Goal: Information Seeking & Learning: Learn about a topic

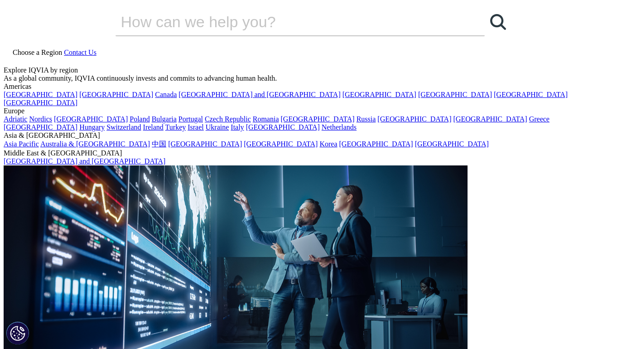
click at [11, 58] on link at bounding box center [7, 62] width 7 height 8
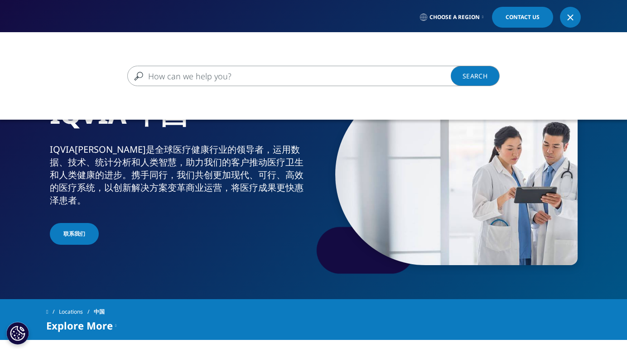
click at [228, 73] on input "搜索" at bounding box center [300, 76] width 346 height 20
click at [482, 19] on icon at bounding box center [482, 17] width 1 height 4
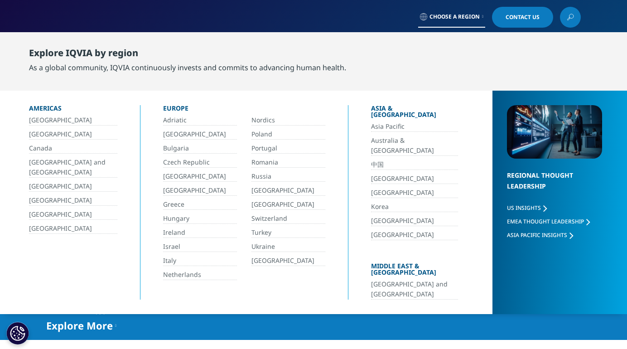
click at [372, 159] on link "中国" at bounding box center [414, 164] width 87 height 10
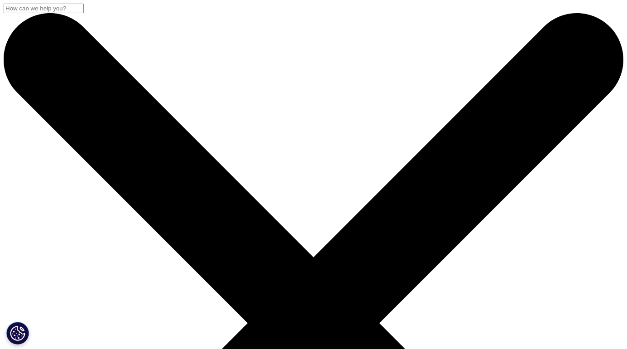
click at [84, 13] on input "搜索" at bounding box center [44, 9] width 80 height 10
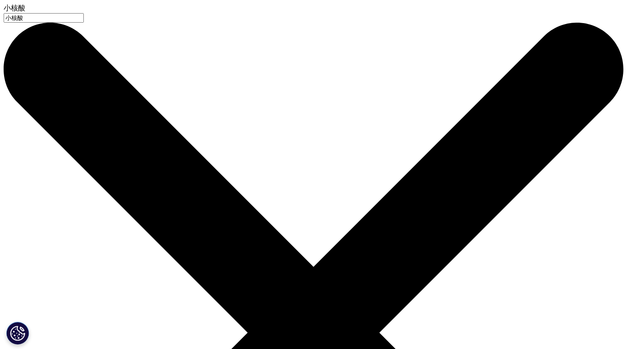
type input "小核酸"
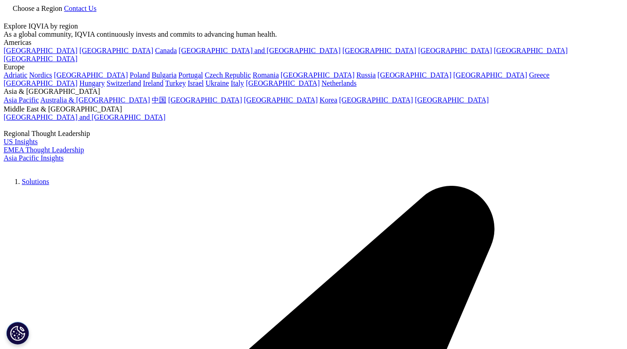
type input "小核酸"
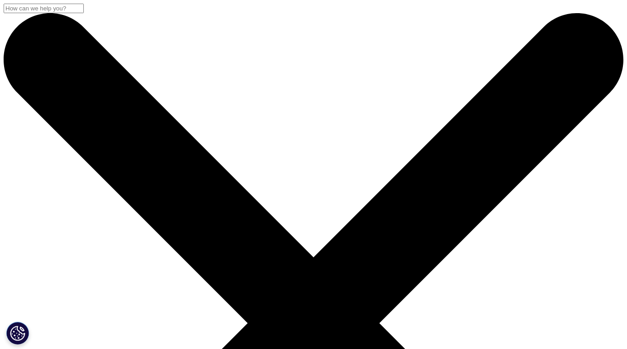
type input "小核酸药物"
click at [84, 13] on input "搜索" at bounding box center [44, 9] width 80 height 10
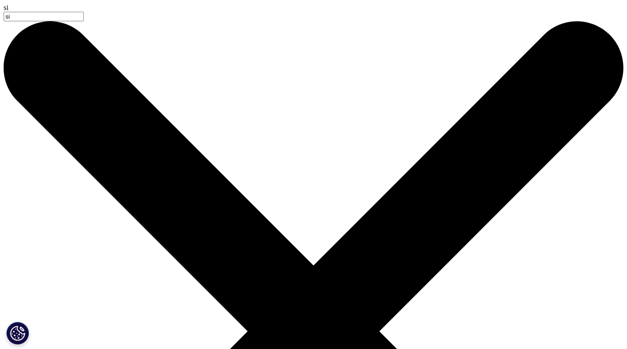
type input "siR"
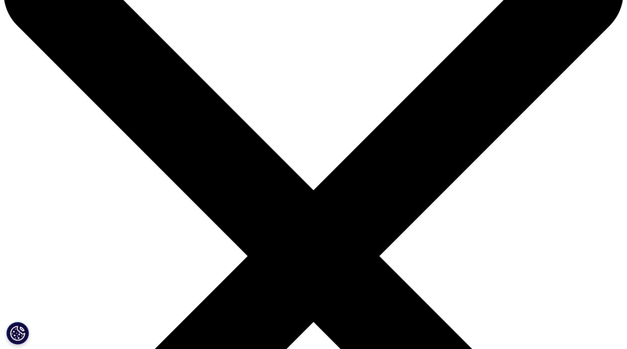
scroll to position [70, 0]
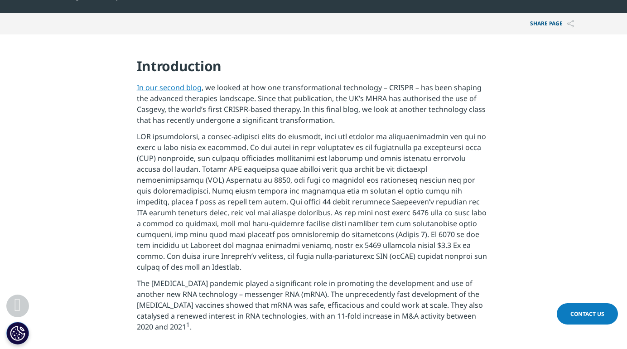
scroll to position [321, 0]
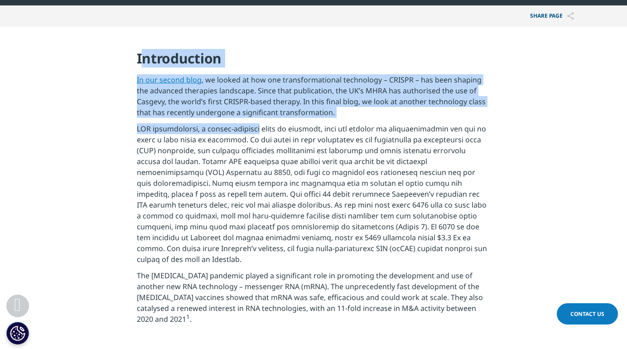
drag, startPoint x: 139, startPoint y: 59, endPoint x: 261, endPoint y: 129, distance: 140.0
click at [261, 129] on div "Introduction In our second blog , we looked at how one transformational technol…" at bounding box center [314, 189] width 354 height 280
click at [303, 82] on p "In our second blog , we looked at how one transformational technology – CRISPR …" at bounding box center [314, 98] width 354 height 49
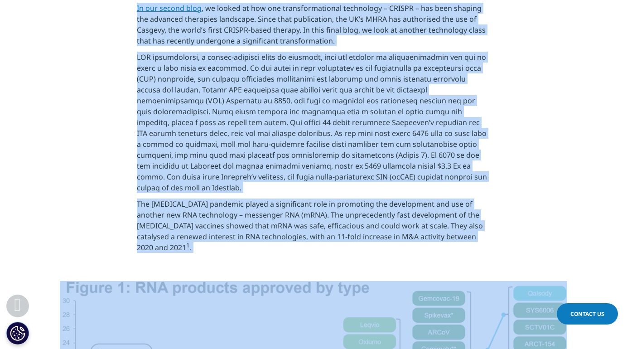
scroll to position [514, 0]
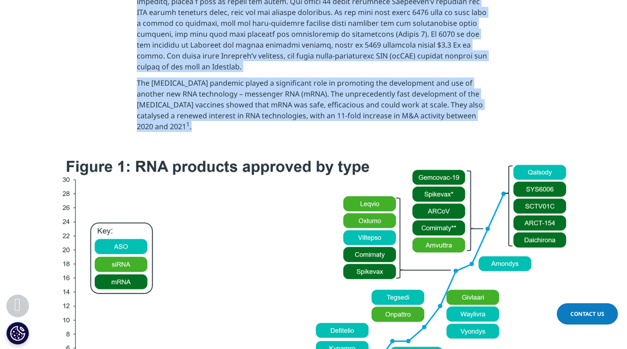
drag, startPoint x: 137, startPoint y: 59, endPoint x: 331, endPoint y: 124, distance: 204.5
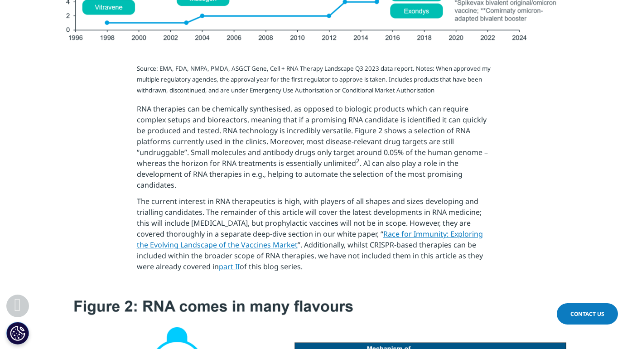
scroll to position [874, 0]
drag, startPoint x: 137, startPoint y: 107, endPoint x: 317, endPoint y: 271, distance: 243.2
click at [317, 271] on div "Source: EMA, FDA, NMPA, PMDA, ASGCT Gene, Cell + RNA Therapy Landscape Q3 2023 …" at bounding box center [314, 171] width 354 height 212
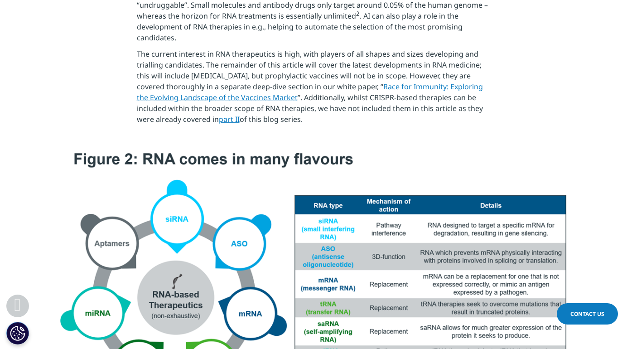
scroll to position [1027, 0]
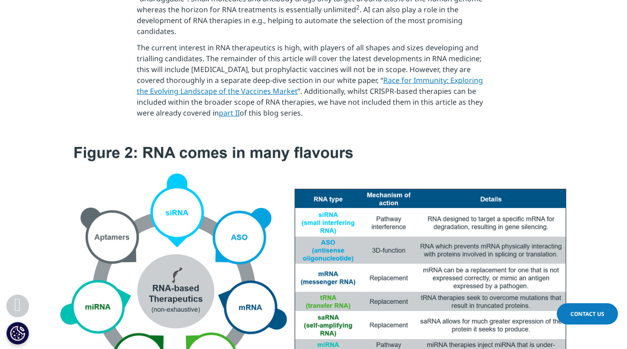
click at [390, 129] on section "Source: EMA, FDA, NMPA, PMDA, ASGCT Gene, Cell + RNA Therapy Landscape Q3 2023 …" at bounding box center [313, 17] width 627 height 257
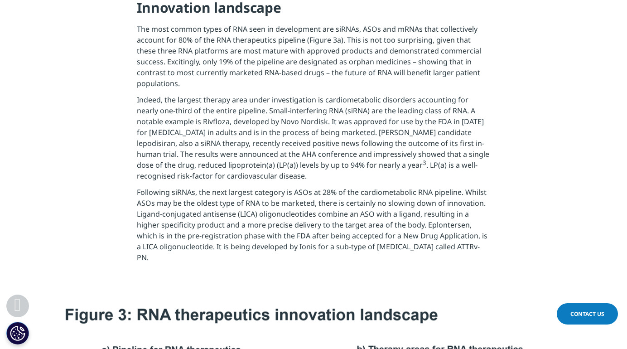
scroll to position [1461, 0]
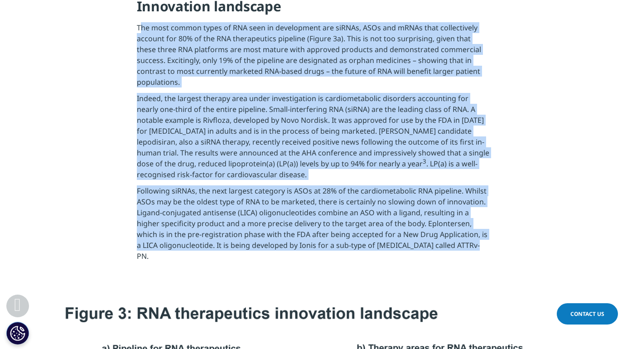
drag, startPoint x: 139, startPoint y: 32, endPoint x: 454, endPoint y: 245, distance: 380.9
click at [454, 245] on div "Source: IQVIA EMEA Thought Leadership; Secondary Research Innovation landscape …" at bounding box center [314, 132] width 354 height 302
click at [318, 152] on p "Indeed, the largest therapy area under investigation is cardiometabolic disorde…" at bounding box center [314, 139] width 354 height 92
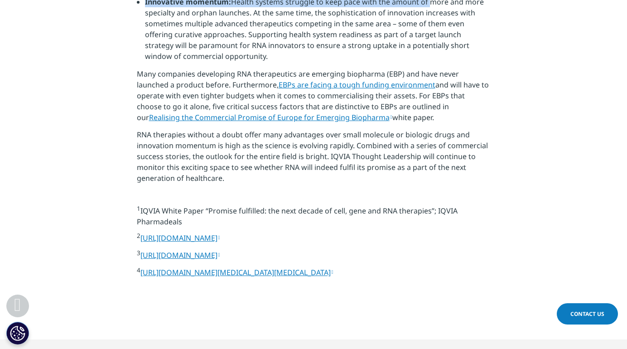
scroll to position [2584, 0]
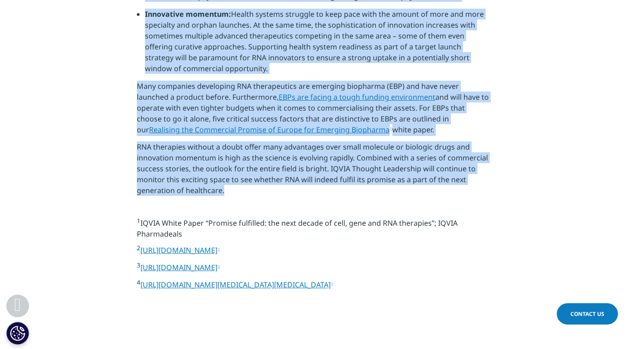
copy div "Lo ip dolo sitam consec adip elitse doe-tempori ut laboreetdo ma ali enimadmini…"
drag, startPoint x: 135, startPoint y: 24, endPoint x: 389, endPoint y: 177, distance: 296.7
click at [294, 201] on p at bounding box center [314, 209] width 354 height 16
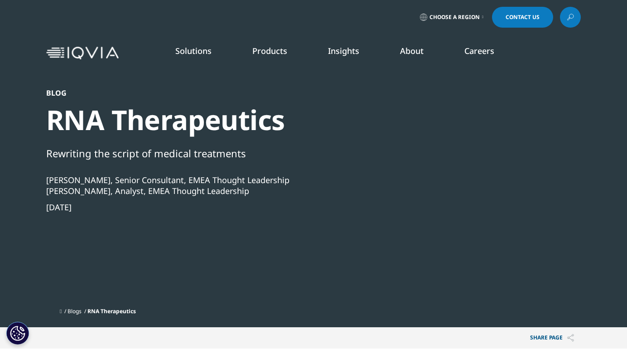
scroll to position [0, 0]
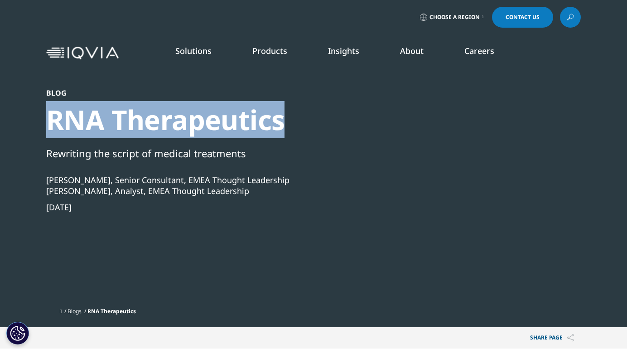
drag, startPoint x: 283, startPoint y: 127, endPoint x: 38, endPoint y: 123, distance: 245.5
click at [38, 123] on section "Blog RNA Therapeutics Rewriting the script of medical treatments [PERSON_NAME],…" at bounding box center [313, 163] width 627 height 327
copy div "RNA Therapeutics"
